Goal: Task Accomplishment & Management: Use online tool/utility

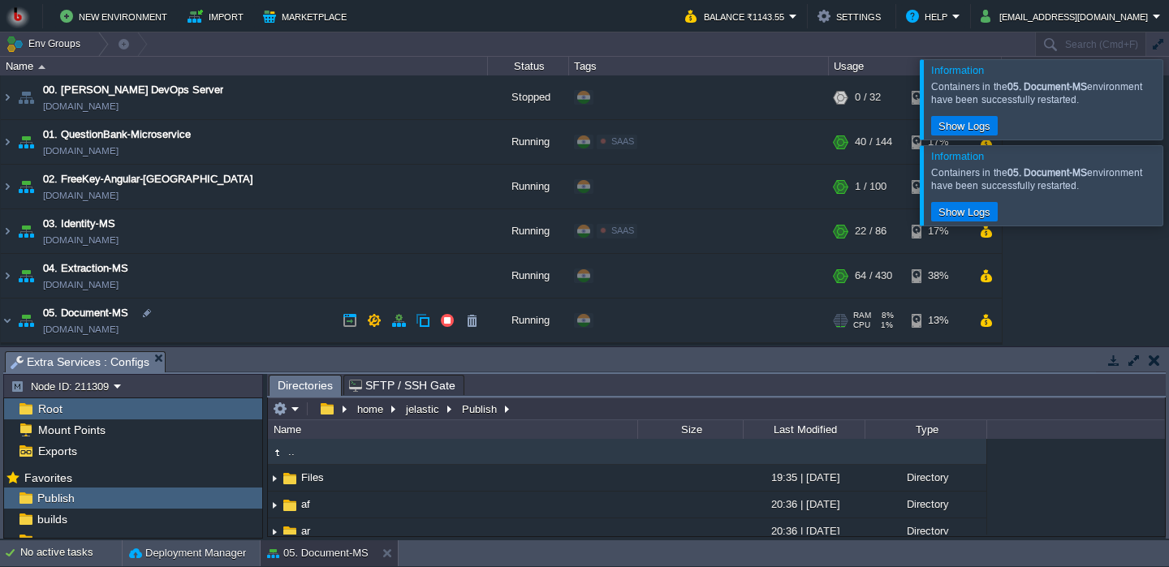
scroll to position [198, 0]
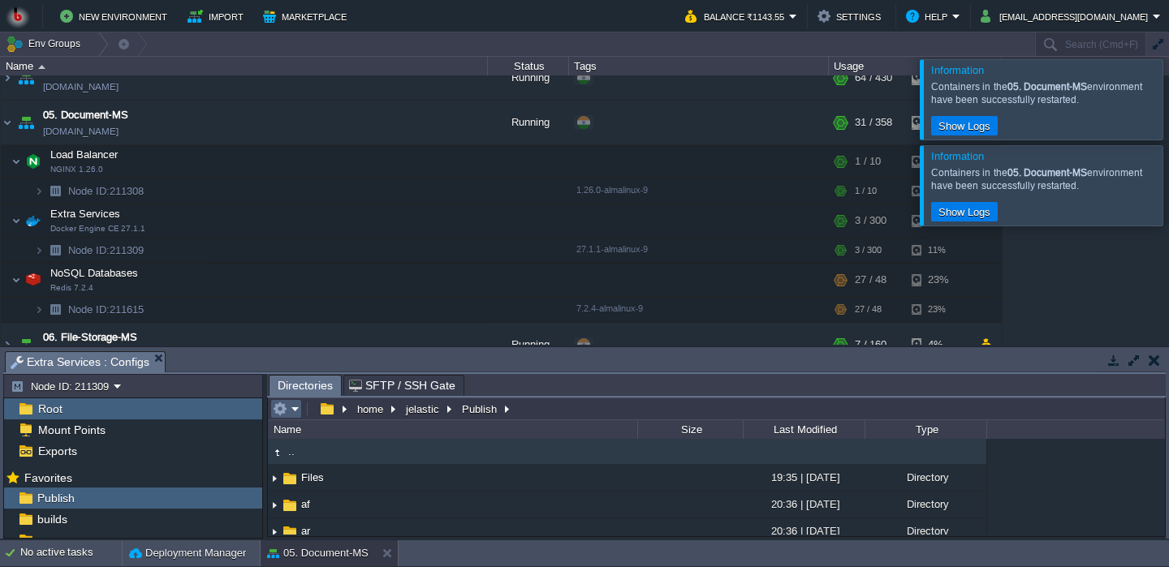
click at [295, 415] on em at bounding box center [286, 409] width 27 height 15
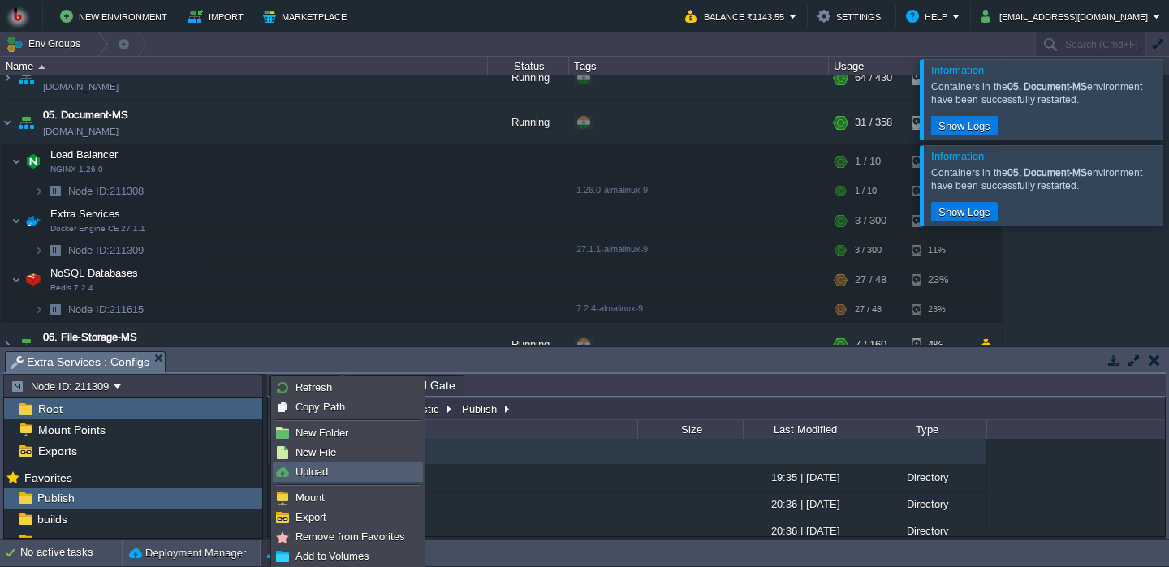
click at [328, 476] on link "Upload" at bounding box center [348, 472] width 149 height 18
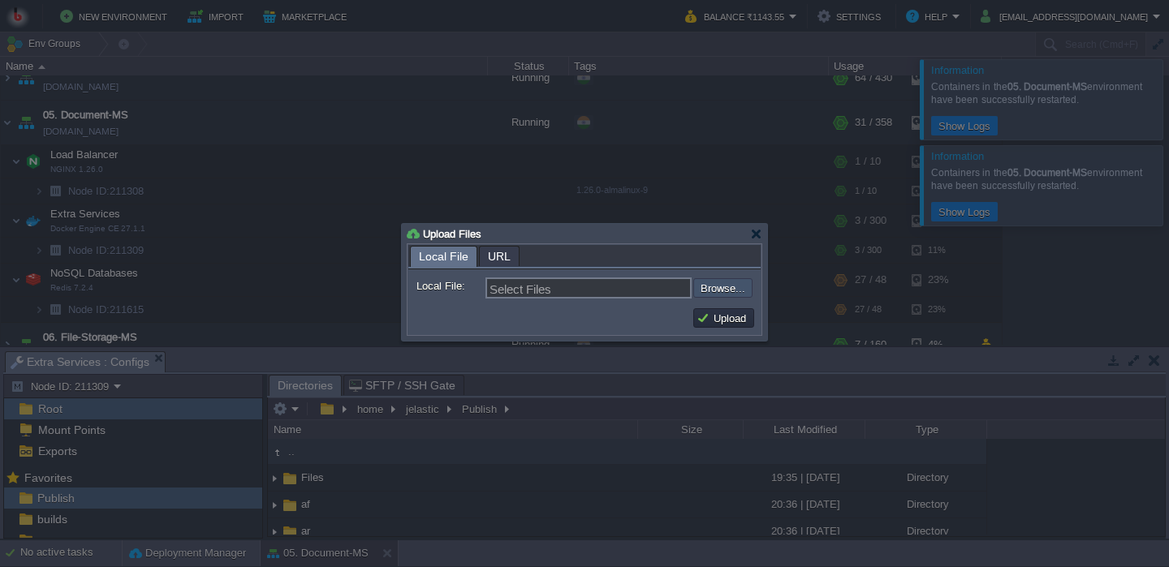
click at [735, 298] on input "file" at bounding box center [649, 287] width 205 height 19
type input "C:\fakepath\PdfGenerateMicroservice.dll"
type input "PdfGenerateMicroservice.dll"
click at [711, 321] on button "Upload" at bounding box center [723, 318] width 54 height 15
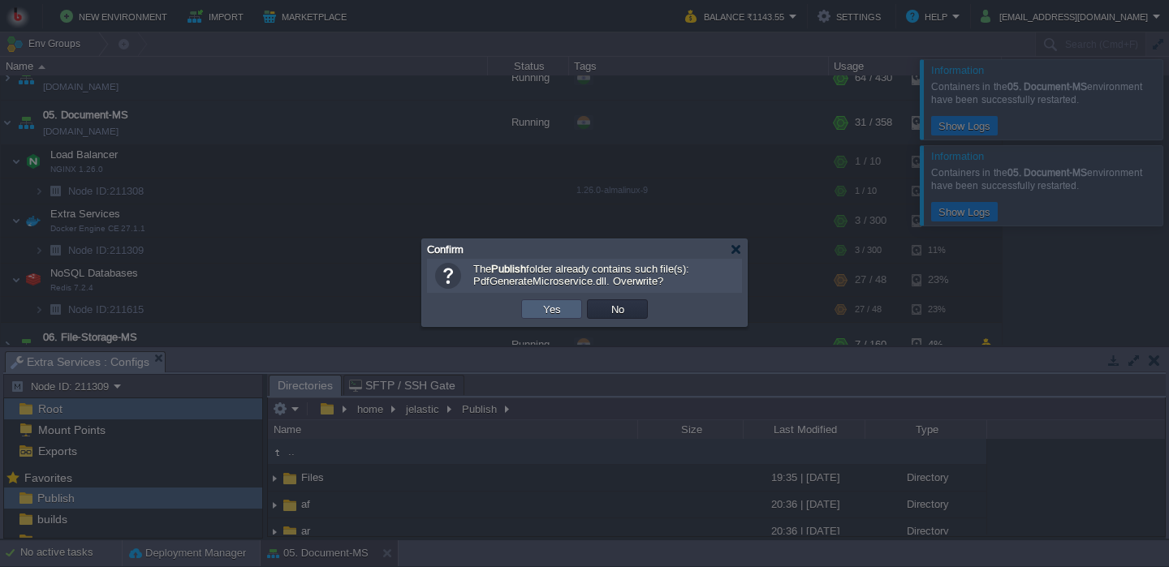
click at [571, 312] on td "Yes" at bounding box center [551, 308] width 61 height 19
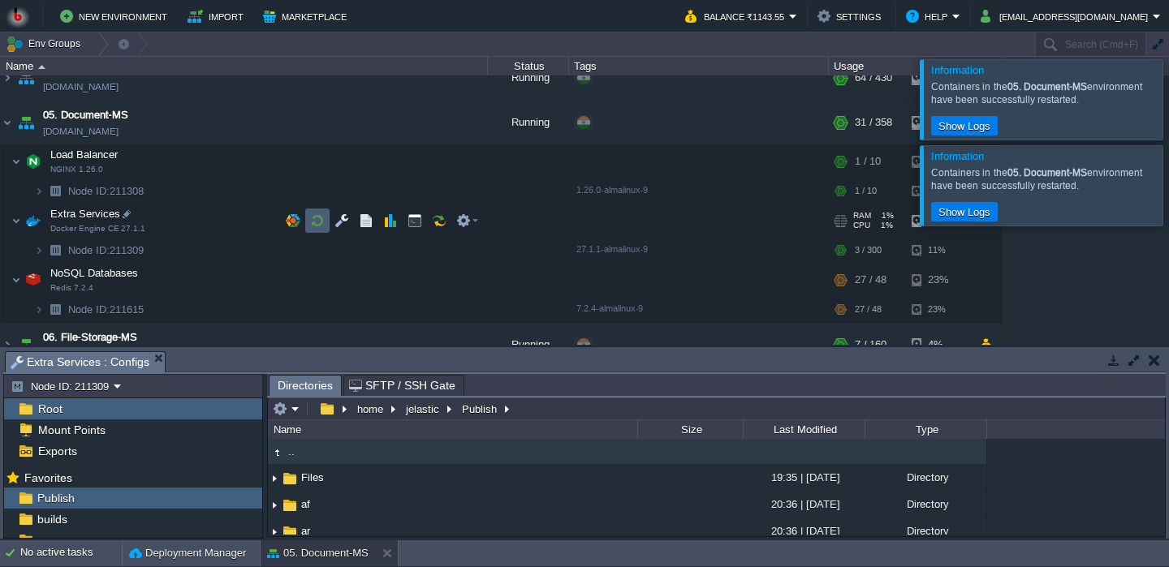
click at [312, 222] on button "button" at bounding box center [317, 220] width 15 height 15
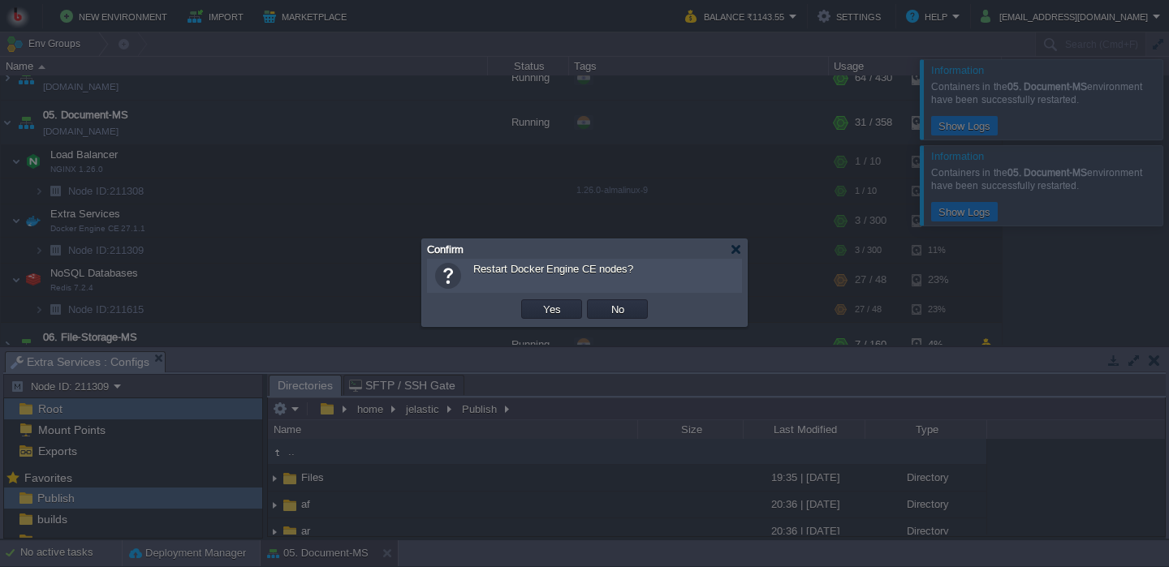
click at [541, 314] on button "Yes" at bounding box center [552, 309] width 28 height 15
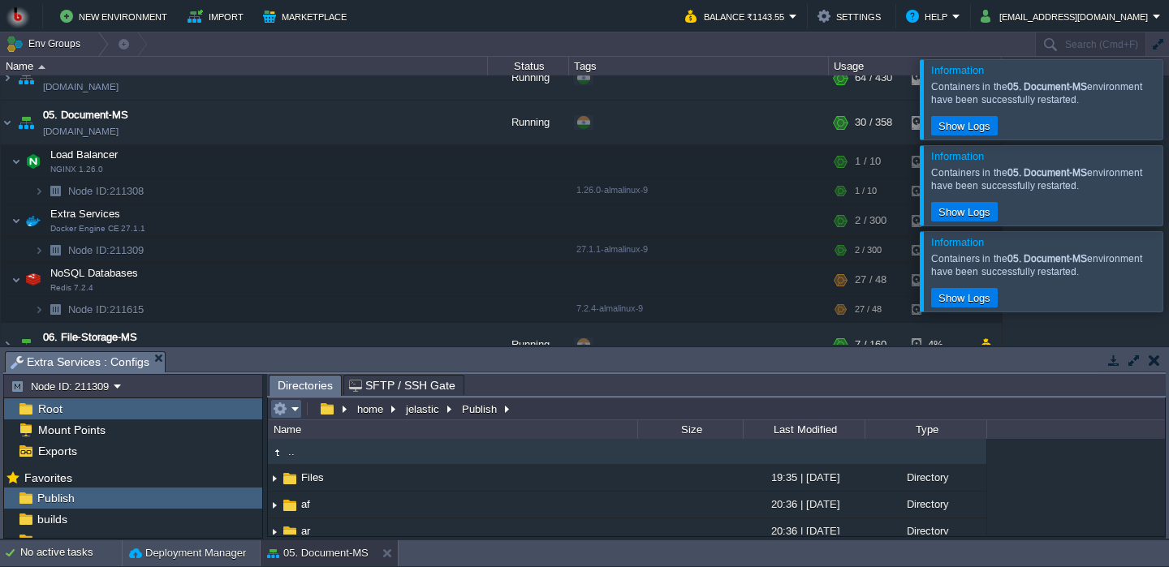
click at [295, 413] on em at bounding box center [286, 409] width 27 height 15
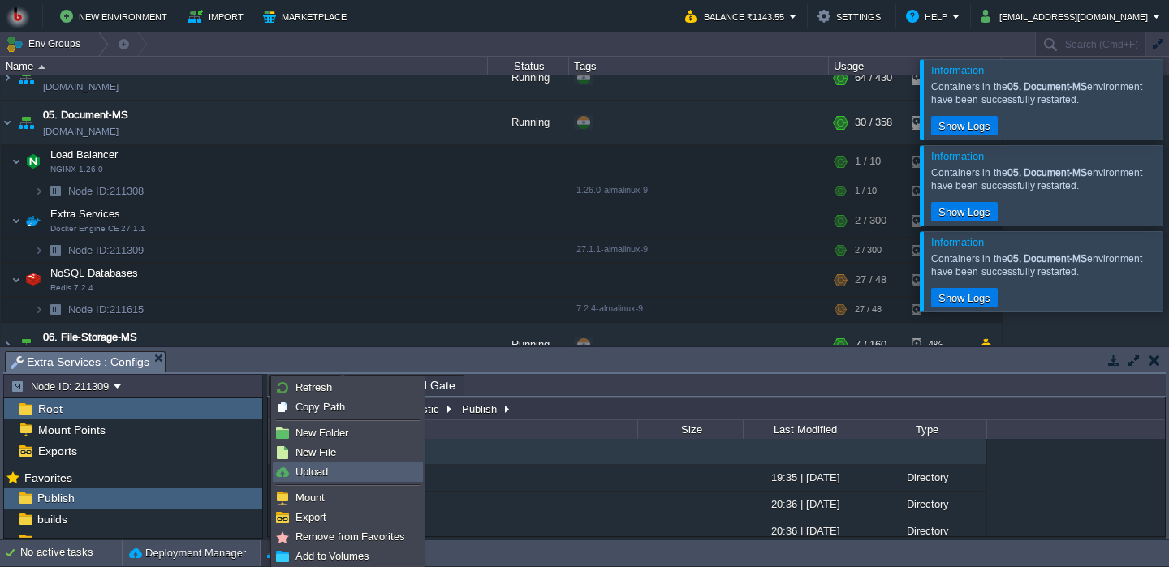
click at [317, 468] on span "Upload" at bounding box center [311, 472] width 32 height 12
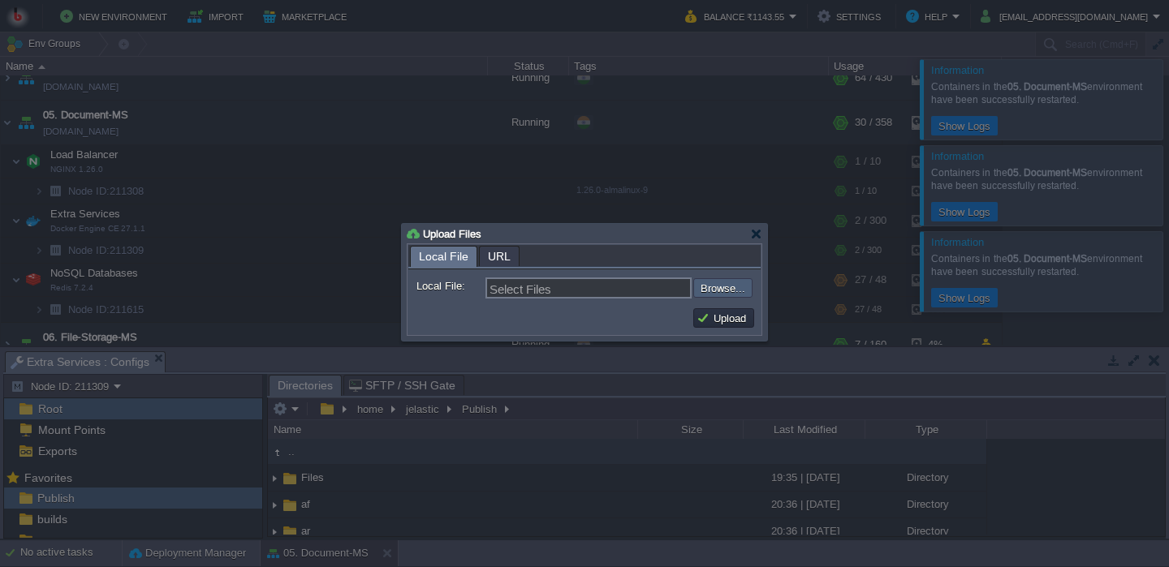
click at [731, 308] on div "Upload" at bounding box center [584, 318] width 352 height 32
click at [731, 302] on form "Local File: Select Files Browse... Comment:" at bounding box center [584, 285] width 352 height 32
click at [717, 282] on input "file" at bounding box center [649, 287] width 205 height 19
type input "C:\fakepath\PdfGenerateMicroservice.dll"
type input "PdfGenerateMicroservice.dll"
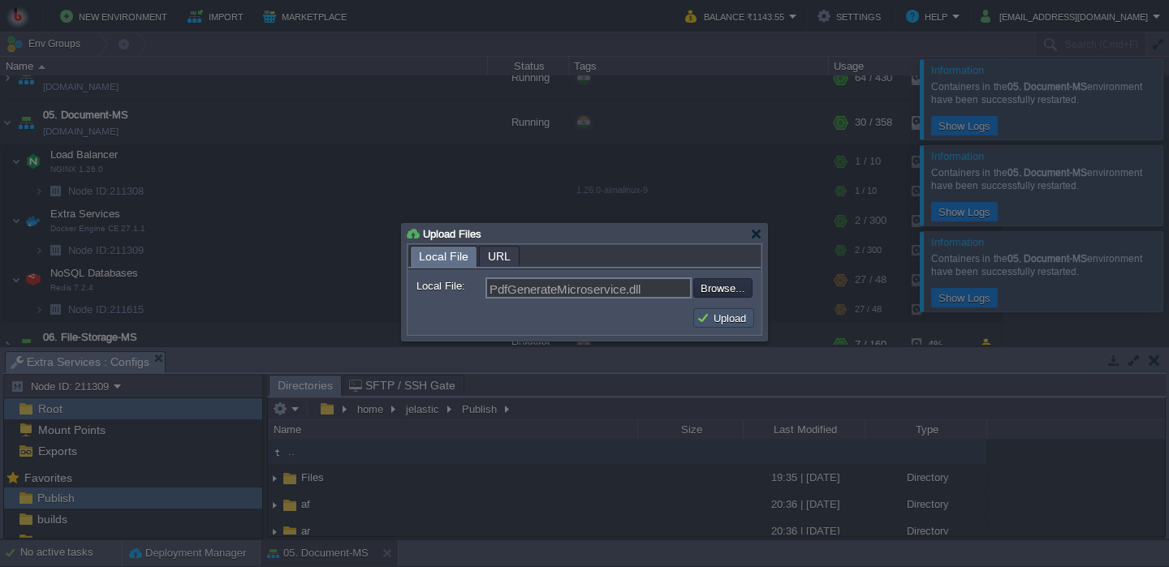
click at [730, 318] on button "Upload" at bounding box center [723, 318] width 54 height 15
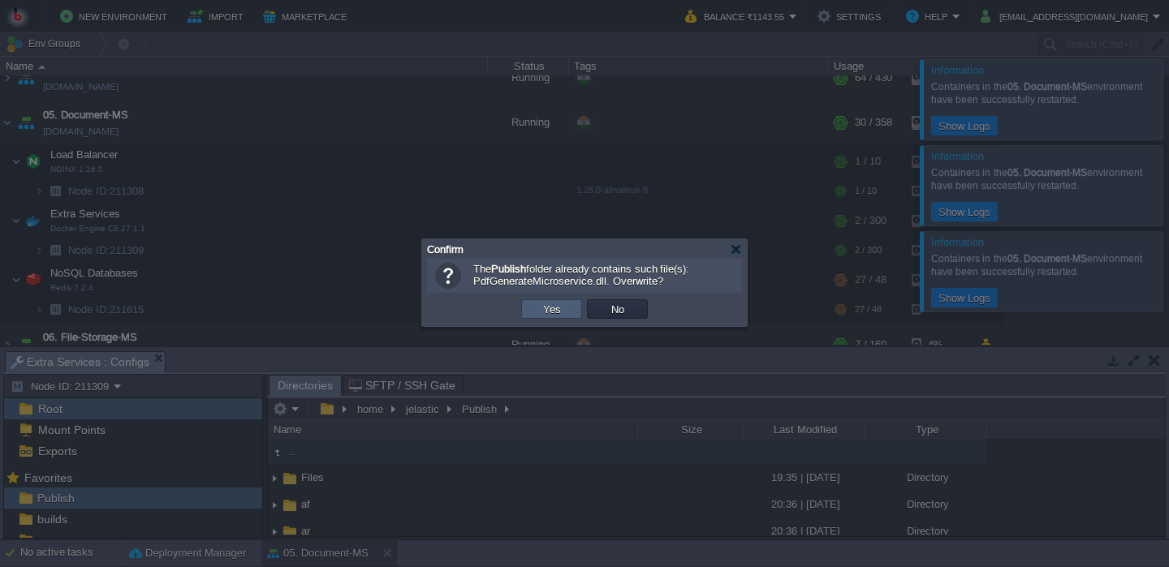
click at [564, 314] on button "Yes" at bounding box center [552, 309] width 28 height 15
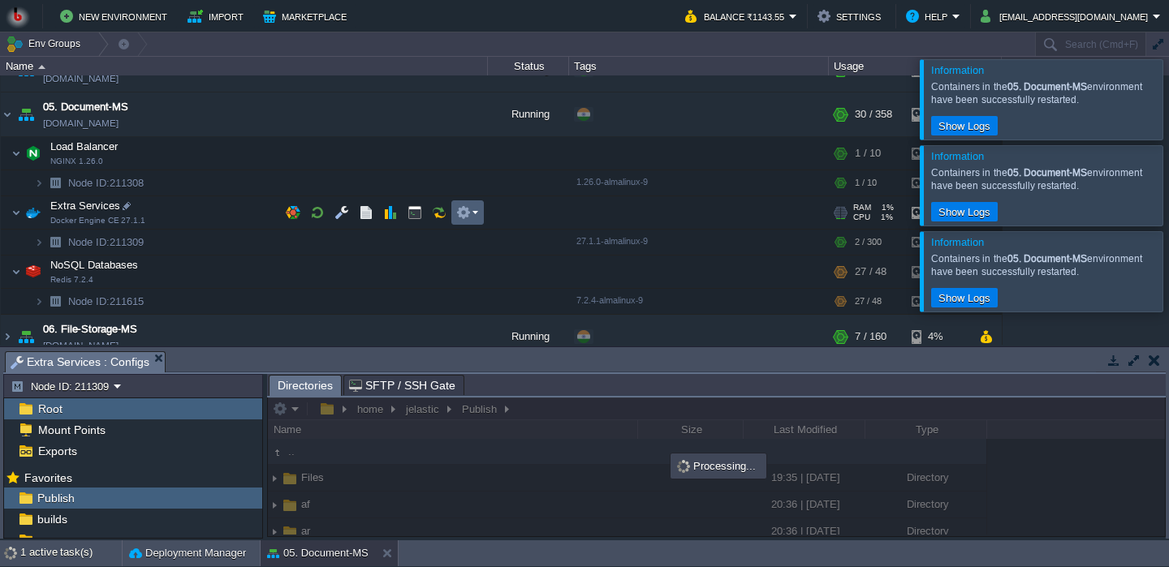
scroll to position [188, 0]
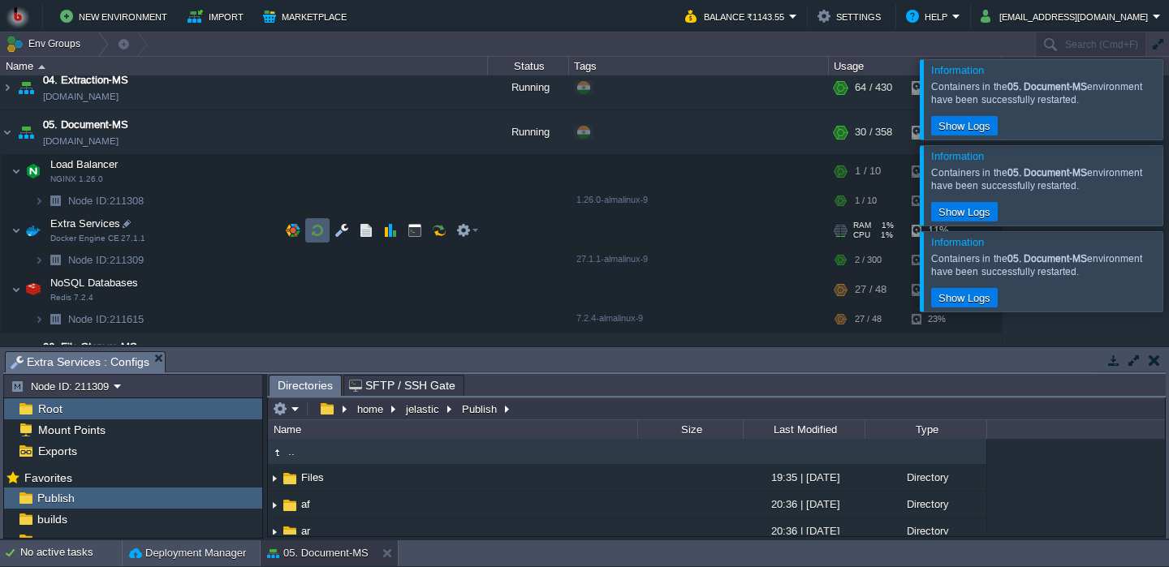
click at [325, 231] on td at bounding box center [317, 230] width 24 height 24
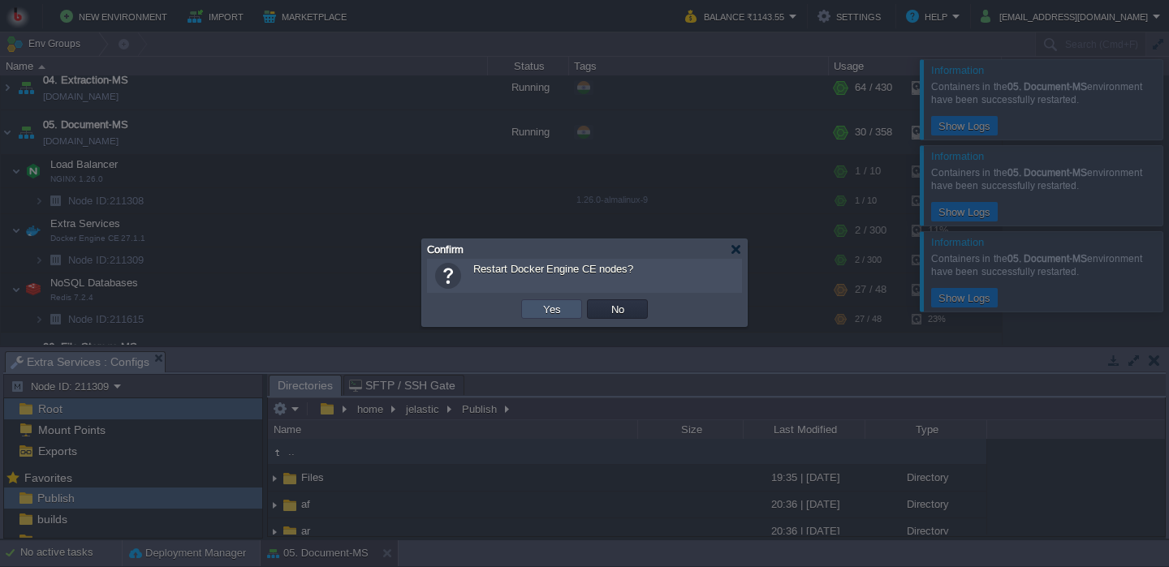
click at [545, 308] on button "Yes" at bounding box center [552, 309] width 28 height 15
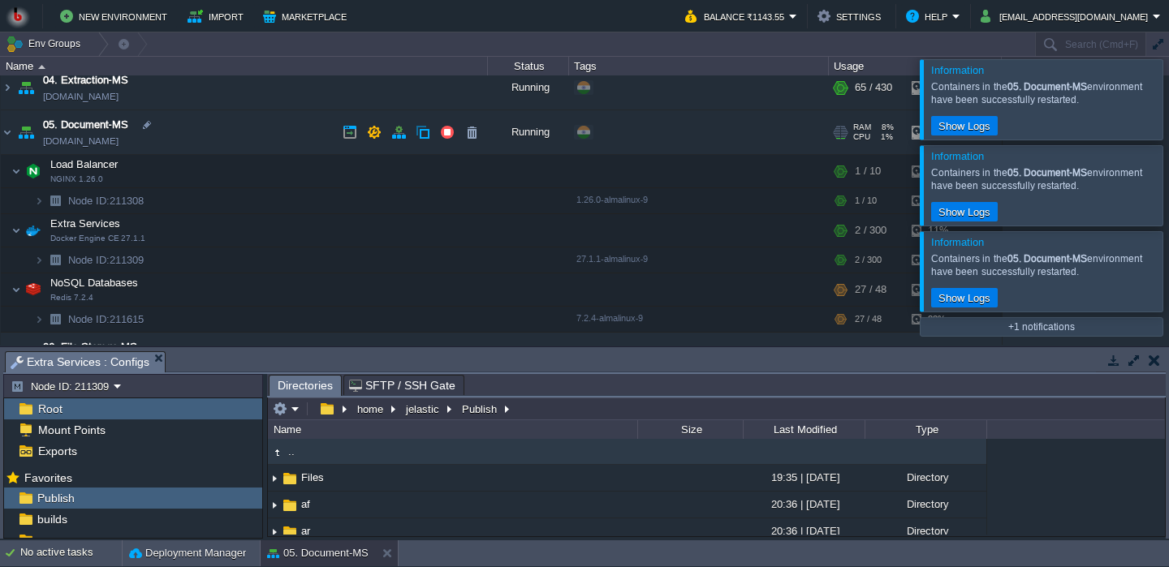
click at [312, 126] on td "05. Document-MS [DOMAIN_NAME]" at bounding box center [244, 132] width 487 height 45
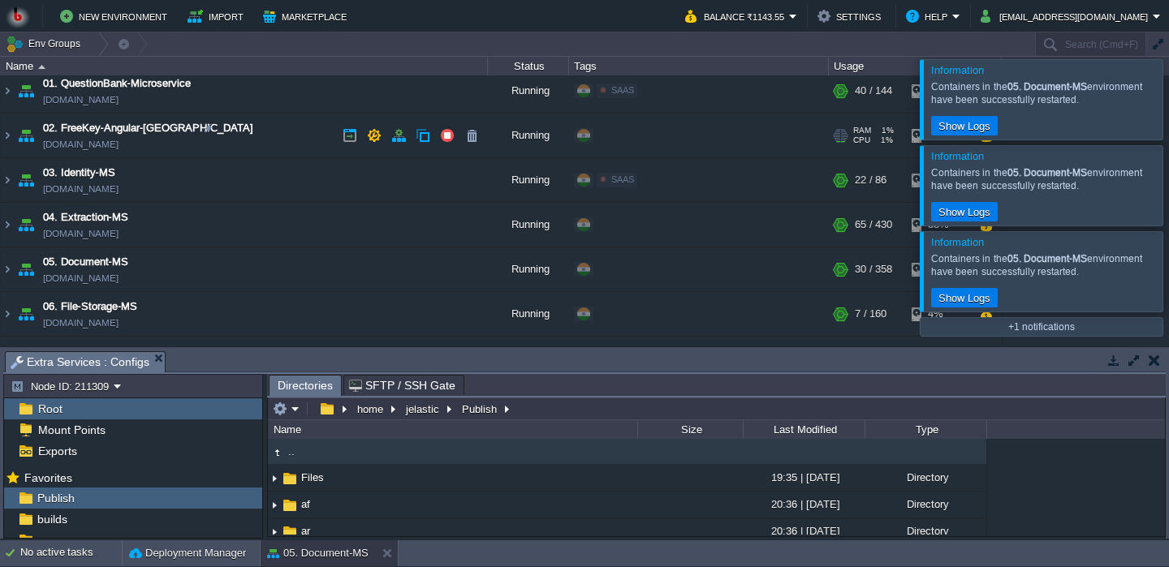
scroll to position [0, 0]
